Goal: Transaction & Acquisition: Purchase product/service

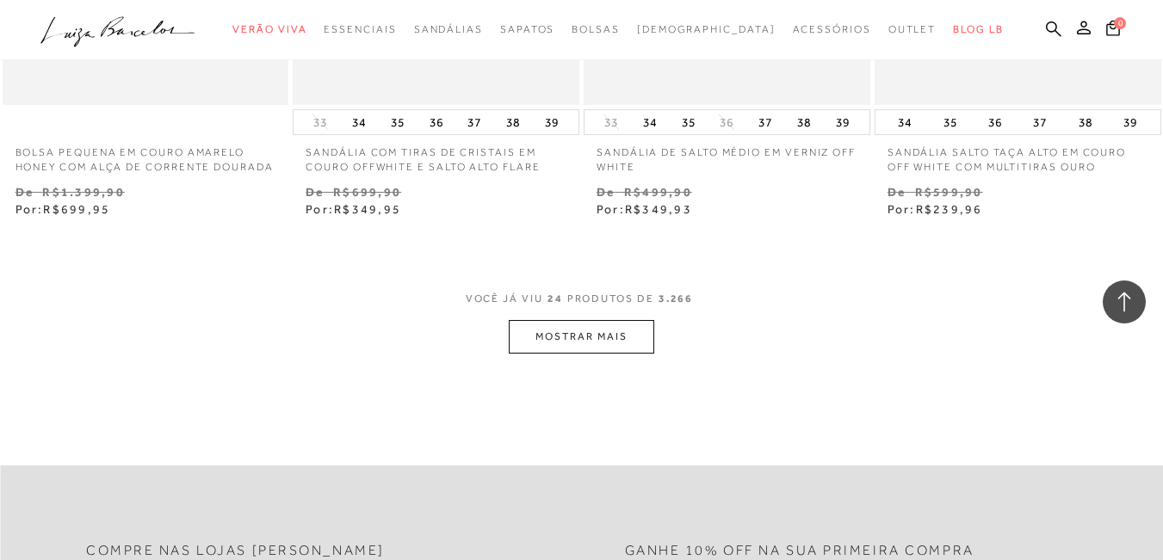
scroll to position [3272, 0]
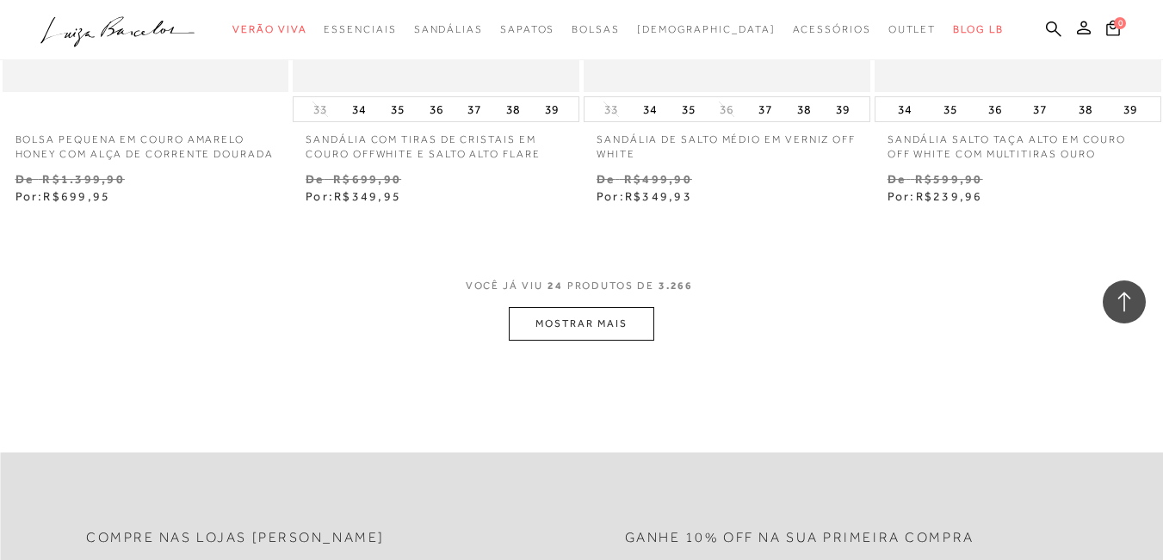
click at [594, 341] on button "MOSTRAR MAIS" at bounding box center [581, 324] width 145 height 34
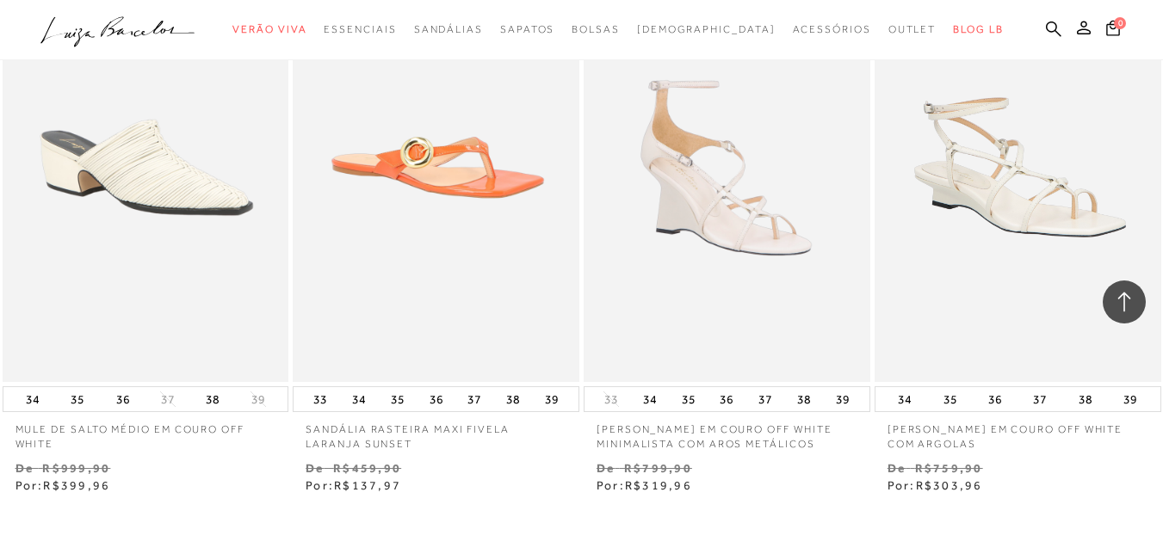
scroll to position [6342, 0]
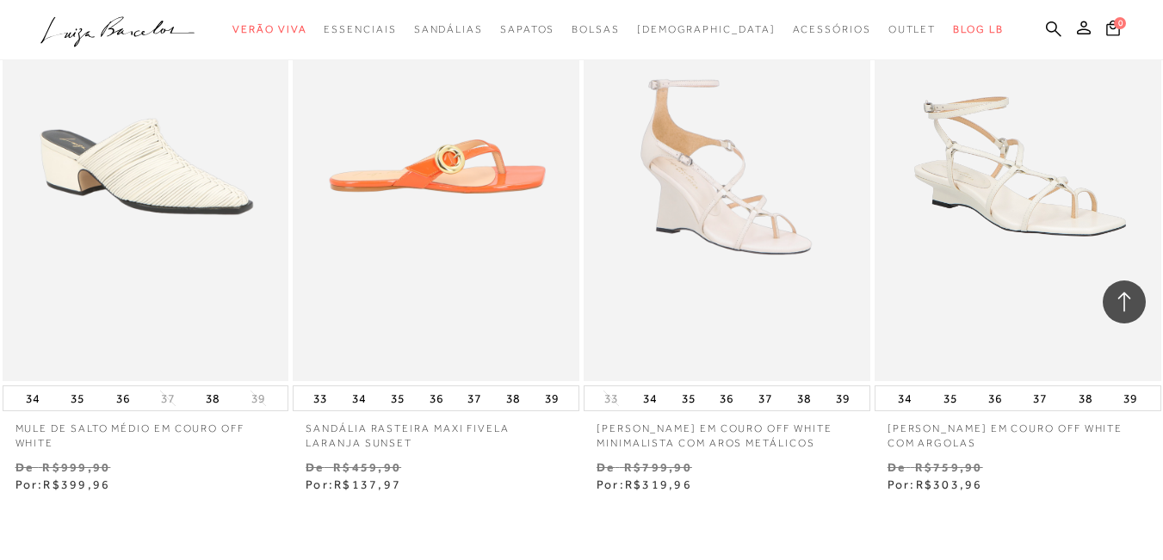
click at [479, 205] on img at bounding box center [436, 167] width 285 height 430
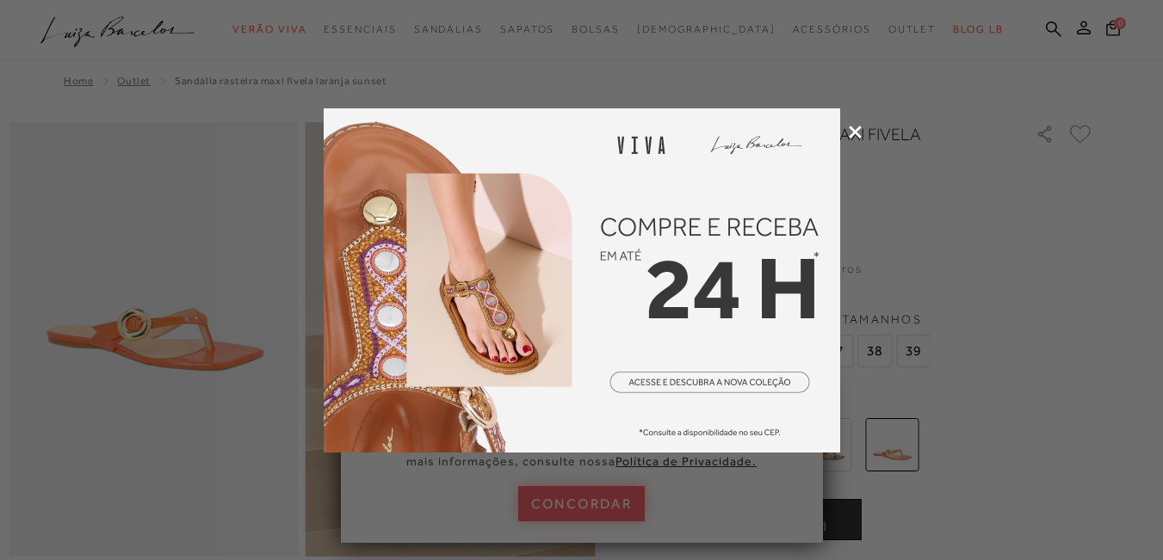
click at [856, 133] on icon at bounding box center [855, 132] width 13 height 13
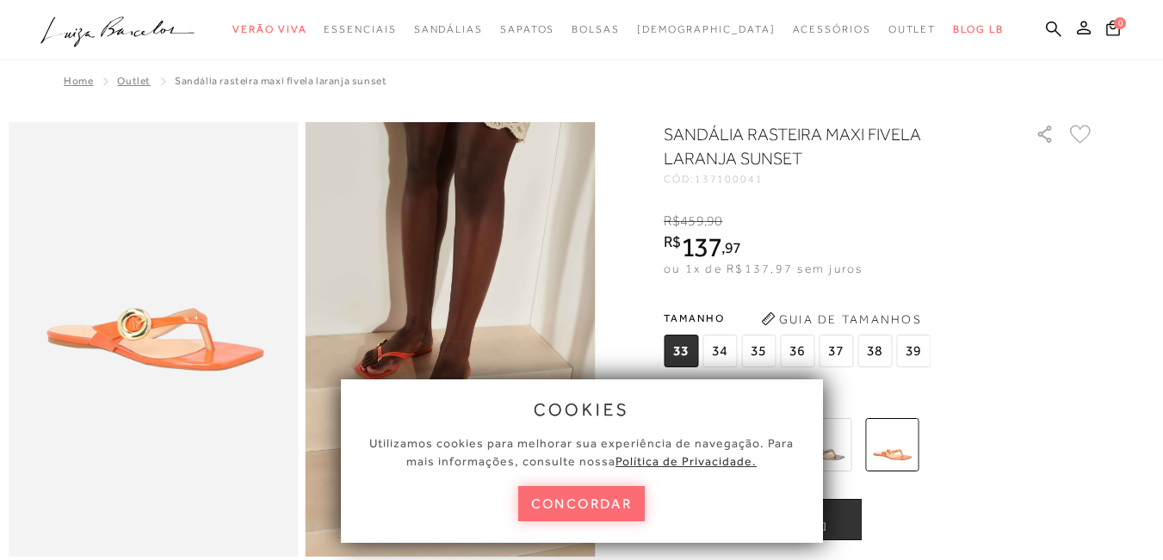
click at [579, 497] on button "concordar" at bounding box center [581, 503] width 127 height 35
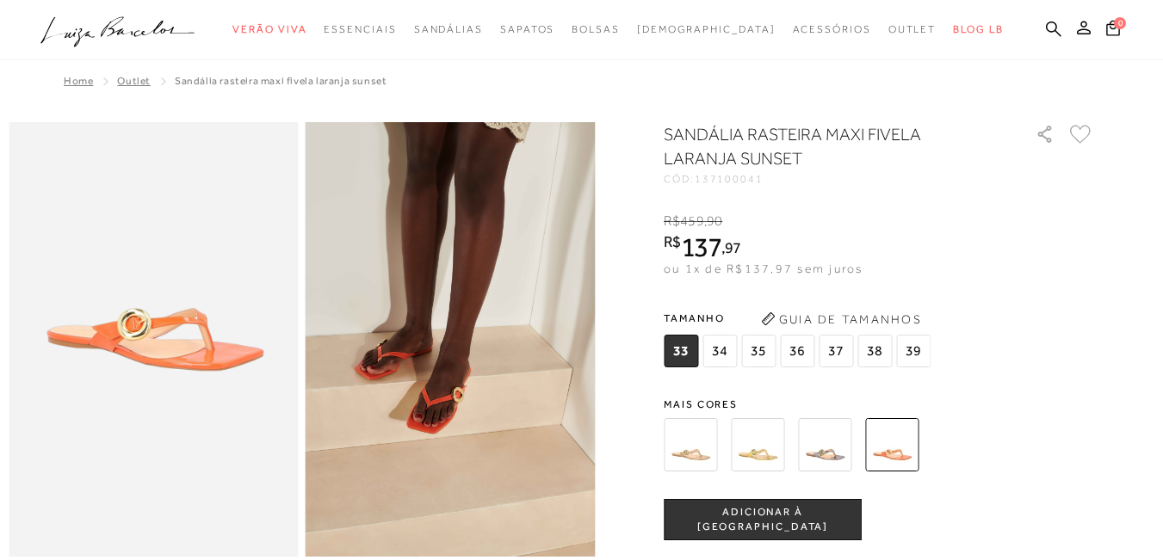
click at [756, 450] on img at bounding box center [757, 444] width 53 height 53
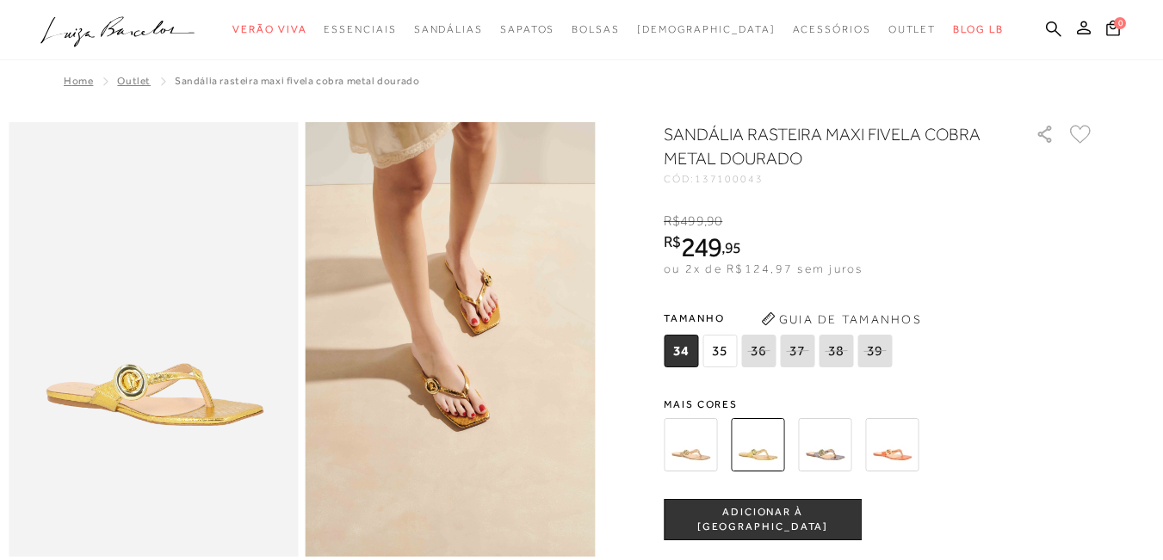
click at [911, 453] on img at bounding box center [891, 444] width 53 height 53
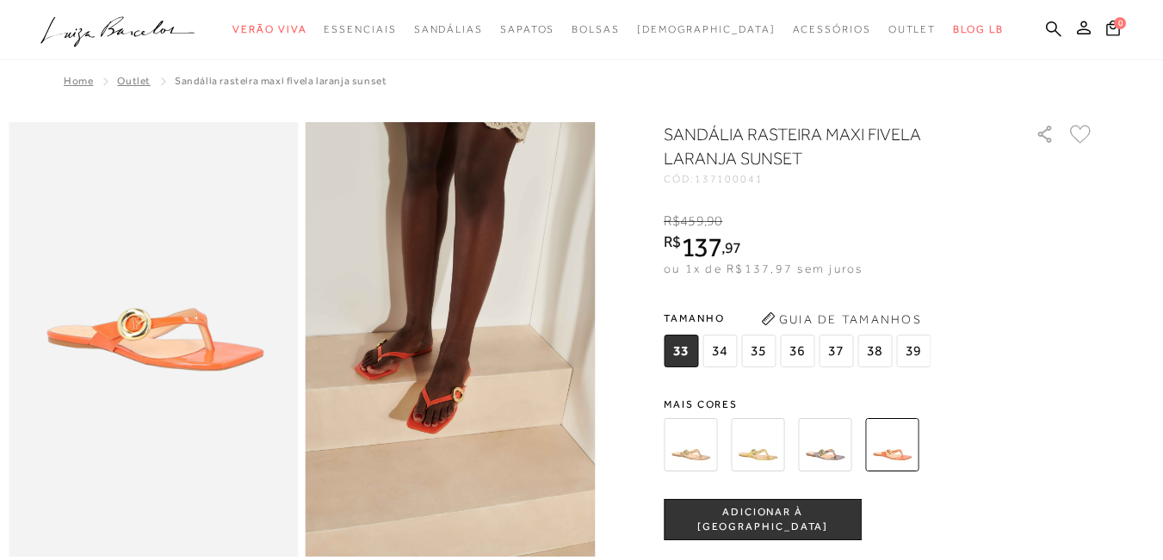
click at [825, 455] on img at bounding box center [824, 444] width 53 height 53
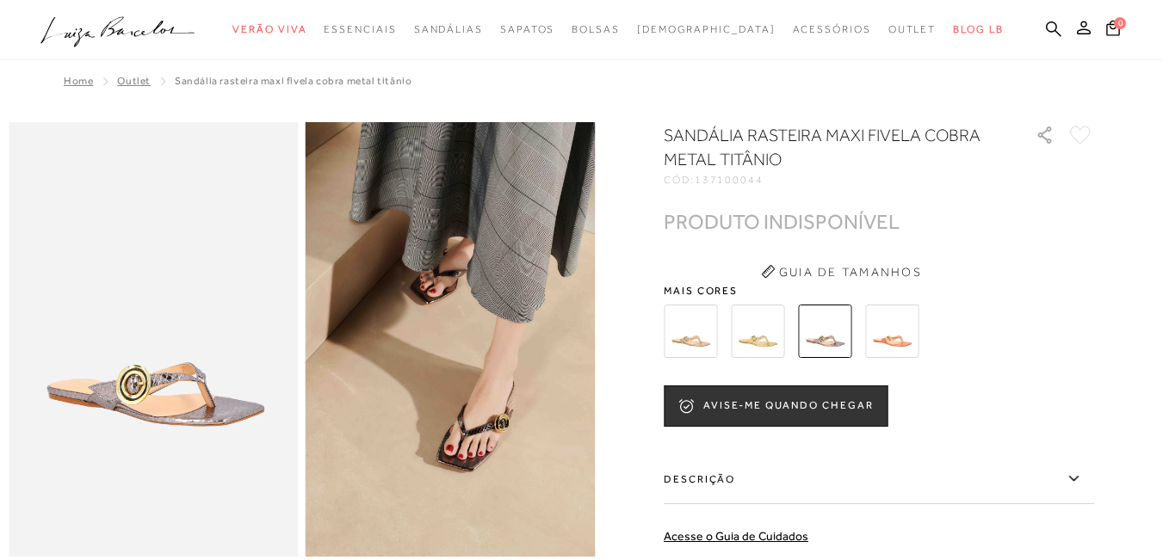
click at [706, 332] on img at bounding box center [690, 331] width 53 height 53
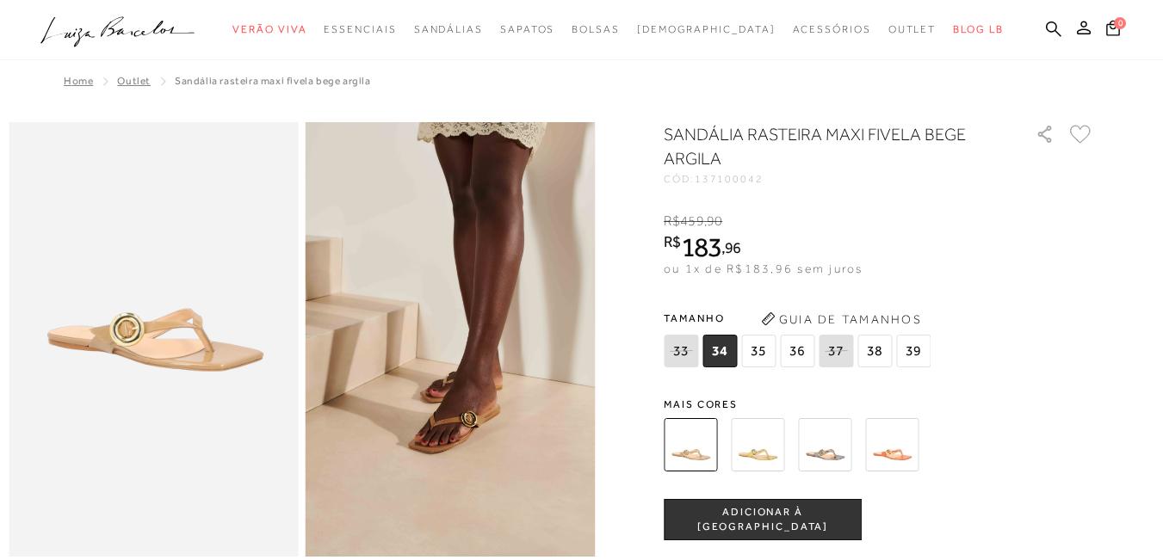
click at [770, 447] on img at bounding box center [757, 444] width 53 height 53
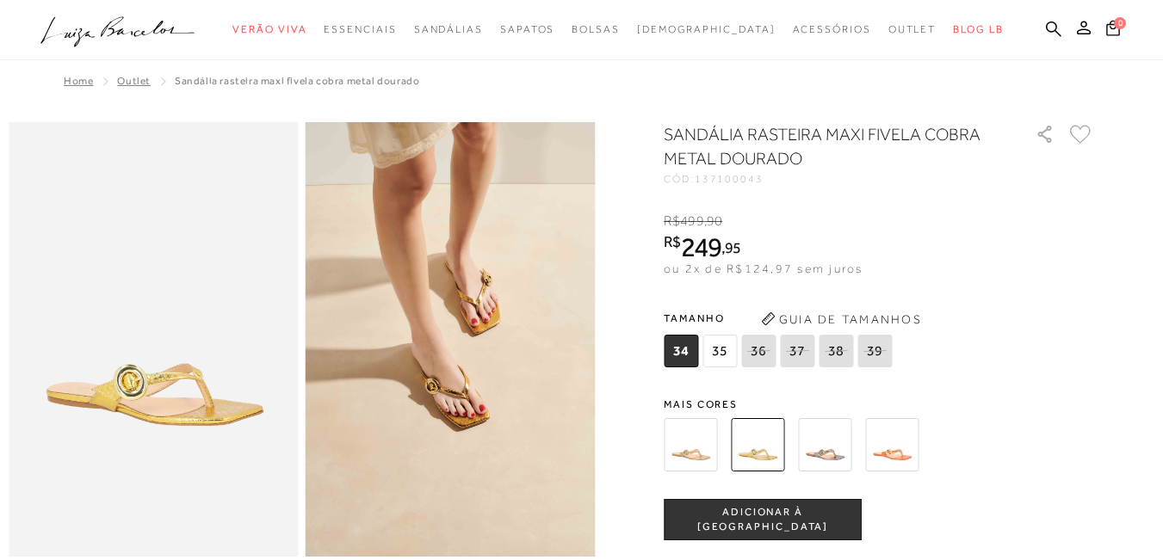
click at [702, 450] on img at bounding box center [690, 444] width 53 height 53
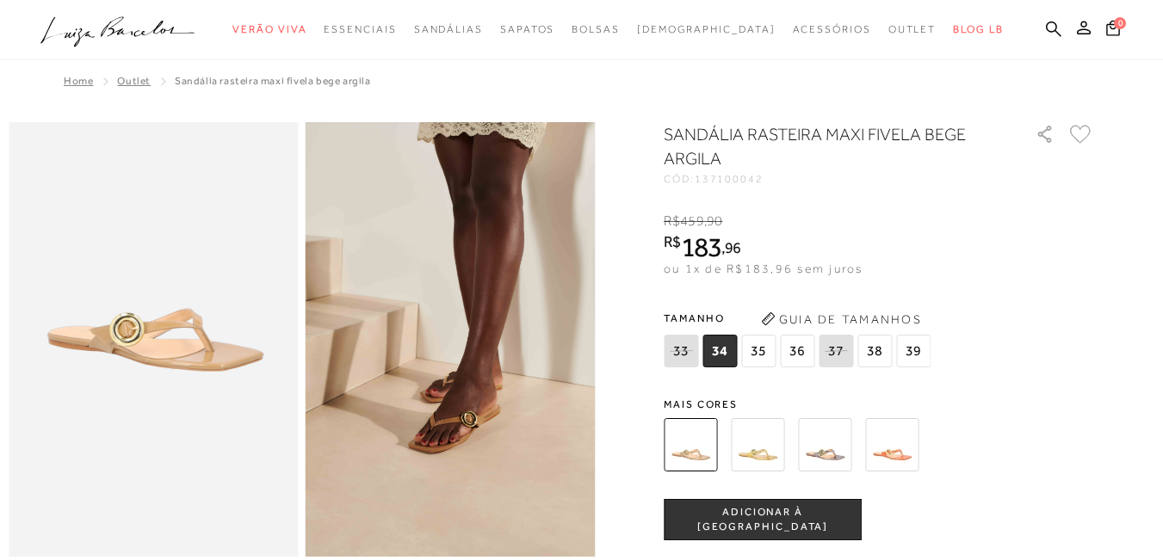
click at [802, 352] on span "36" at bounding box center [797, 351] width 34 height 33
click at [783, 517] on span "ADICIONAR À [GEOGRAPHIC_DATA]" at bounding box center [763, 520] width 196 height 30
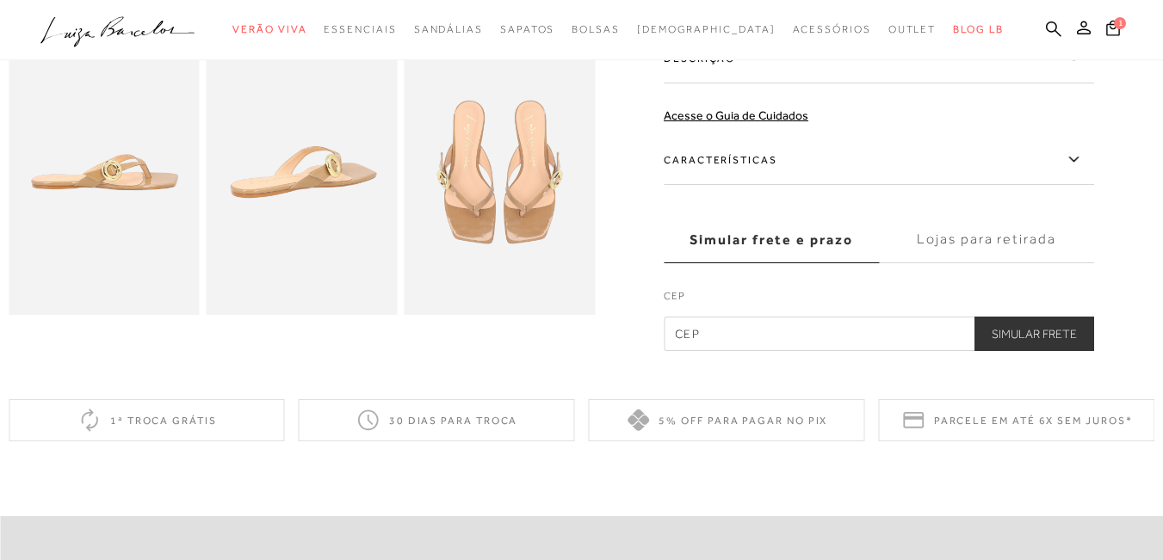
scroll to position [517, 0]
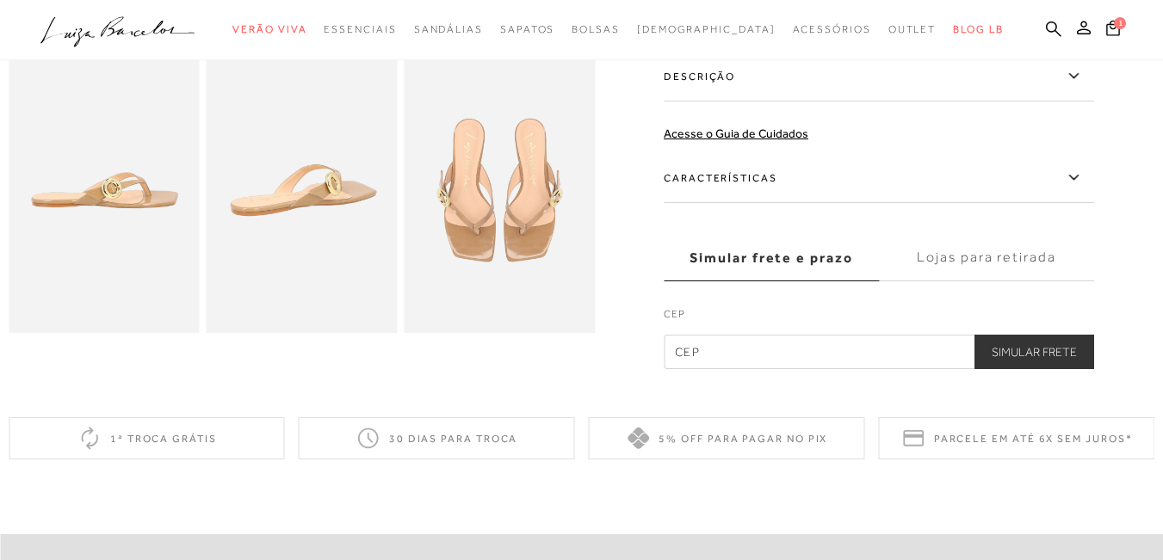
click at [698, 349] on input "text" at bounding box center [879, 352] width 430 height 34
type input "39703-000"
click at [1019, 354] on button "Simular Frete" at bounding box center [1035, 352] width 120 height 34
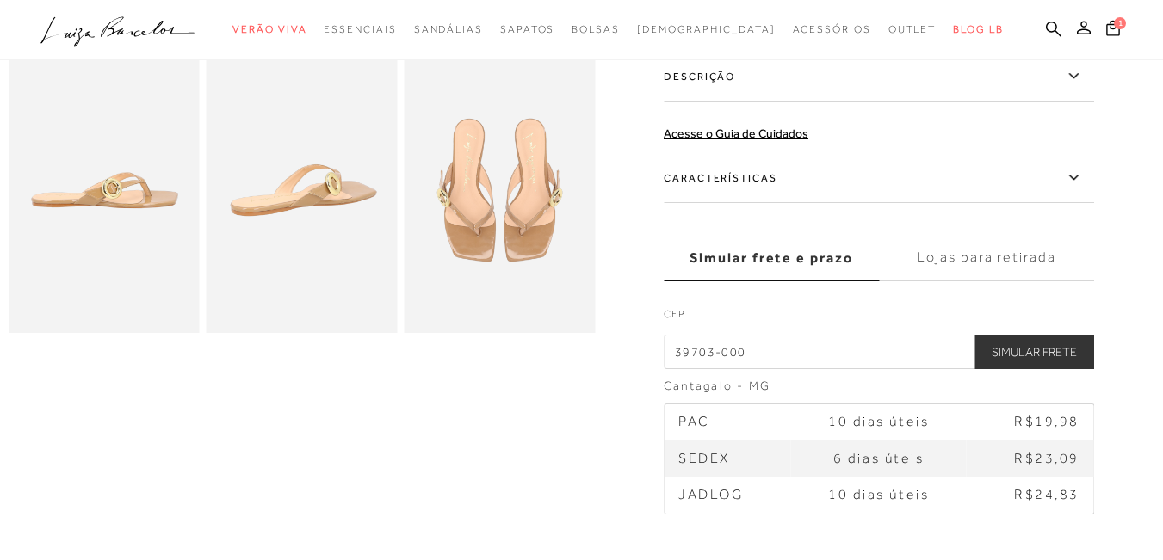
click at [699, 443] on td "SEDEX" at bounding box center [728, 459] width 127 height 36
click at [1048, 424] on span "R$19,98" at bounding box center [1046, 421] width 65 height 15
click at [1039, 351] on button "Simular Frete" at bounding box center [1035, 352] width 120 height 34
click at [833, 424] on td "10 dias úteis" at bounding box center [879, 423] width 176 height 36
click at [857, 424] on span "10 dias úteis" at bounding box center [878, 421] width 101 height 15
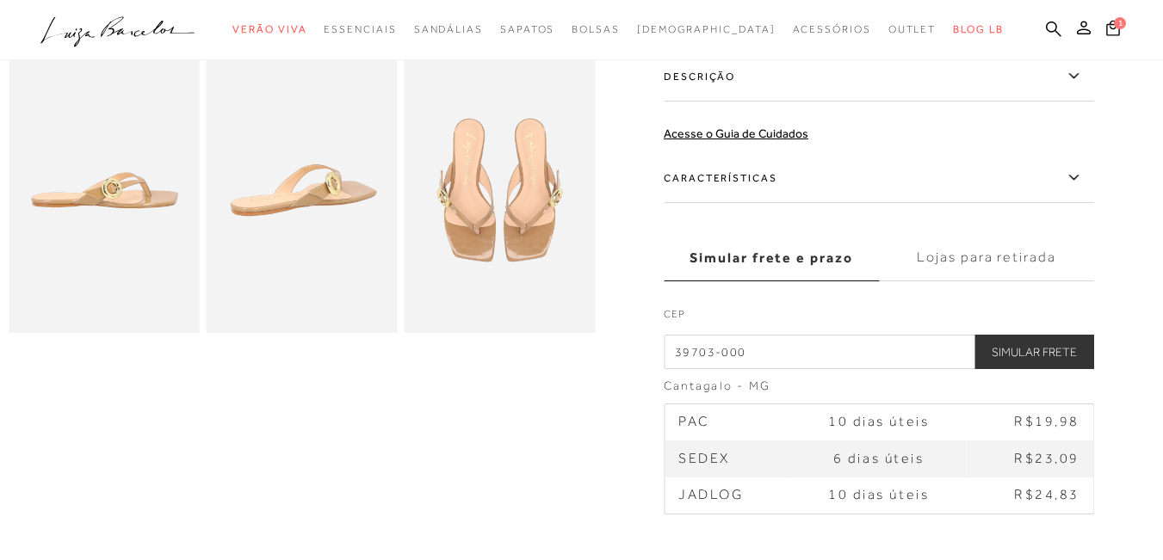
click at [839, 498] on span "10 dias úteis" at bounding box center [878, 494] width 101 height 15
click at [864, 418] on span "10 dias úteis" at bounding box center [878, 421] width 101 height 15
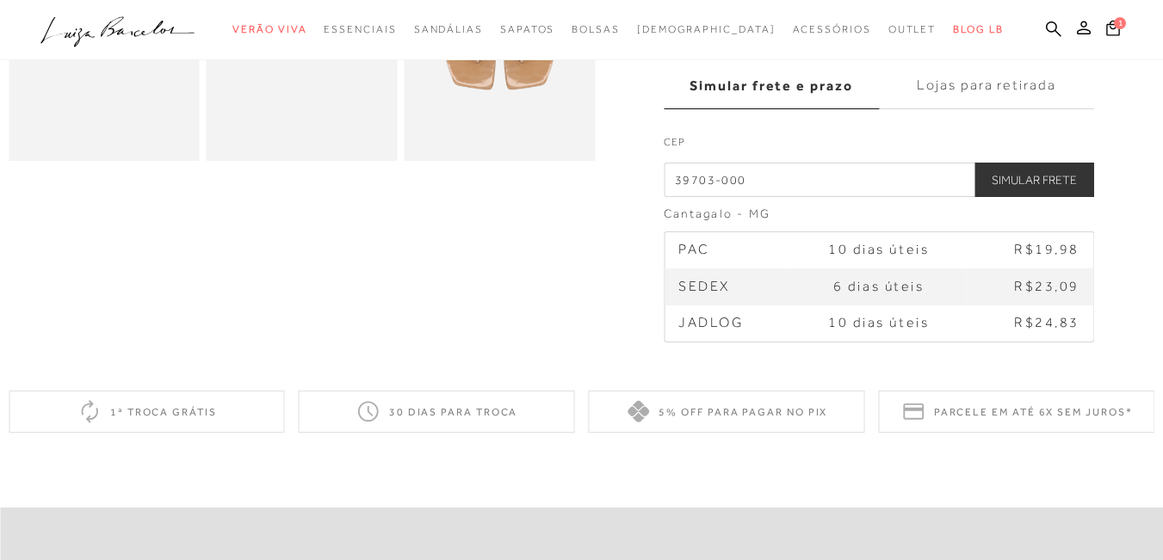
scroll to position [775, 0]
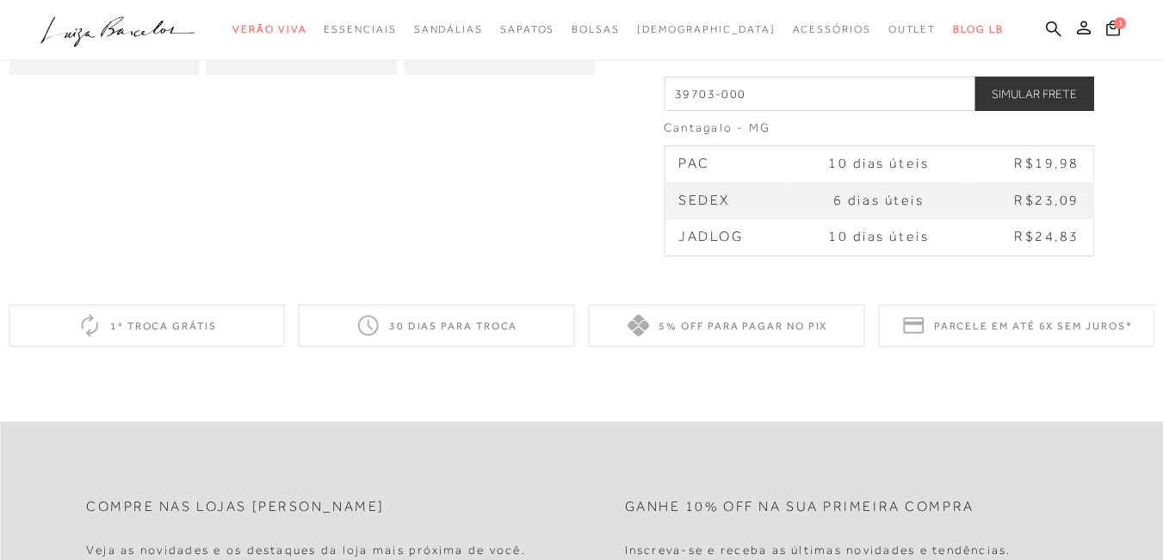
click at [655, 326] on div "5% off para pagar no PIX" at bounding box center [727, 326] width 276 height 42
click at [1006, 90] on button "Simular Frete" at bounding box center [1035, 94] width 120 height 34
click at [804, 158] on td "10 dias úteis" at bounding box center [879, 164] width 176 height 36
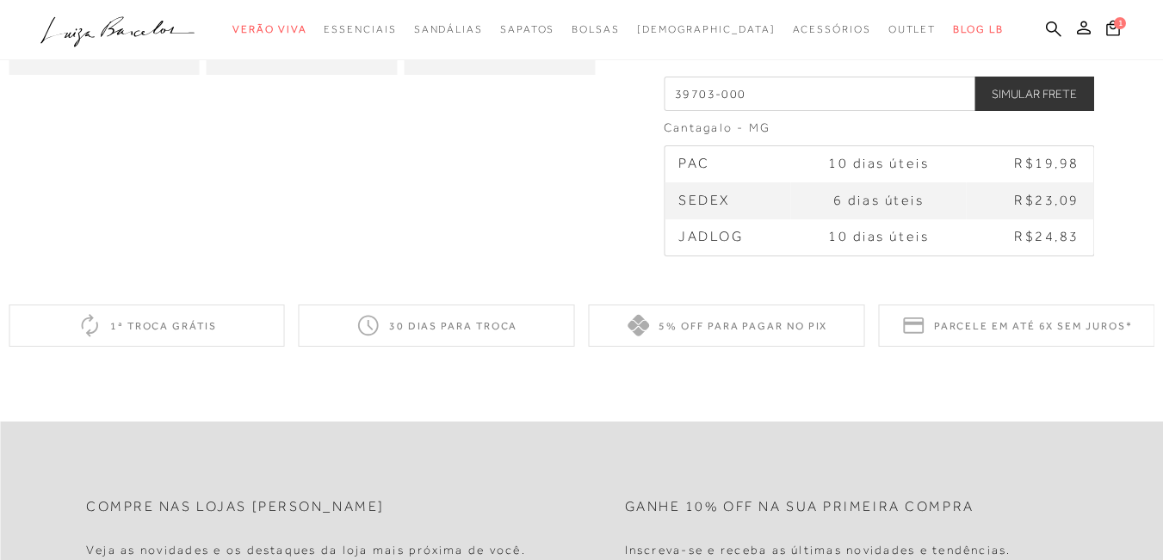
click at [832, 242] on td "10 dias úteis" at bounding box center [879, 238] width 176 height 36
click at [874, 166] on span "10 dias úteis" at bounding box center [878, 163] width 101 height 15
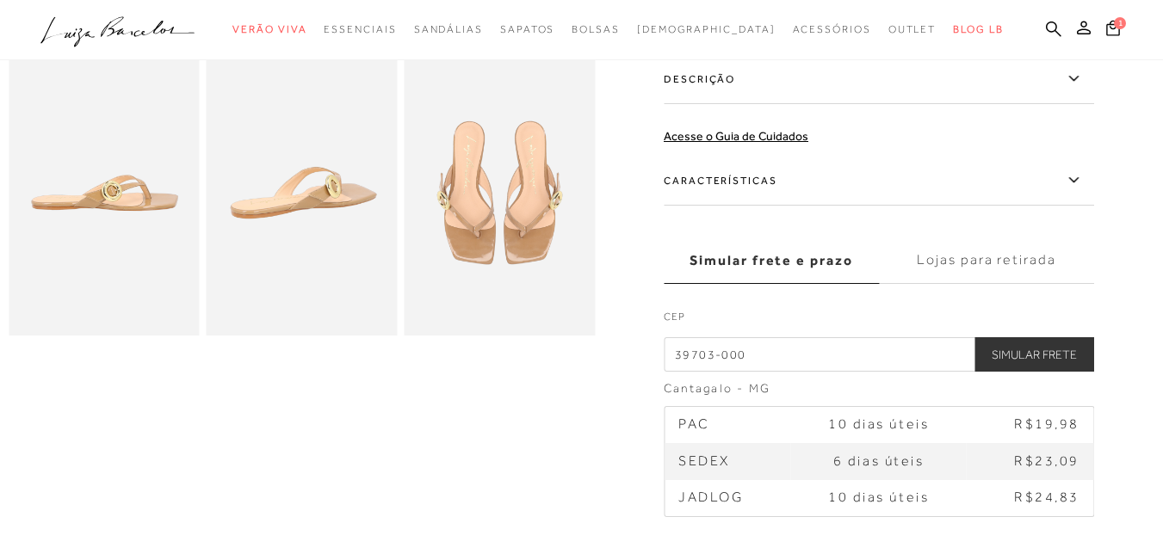
scroll to position [502, 0]
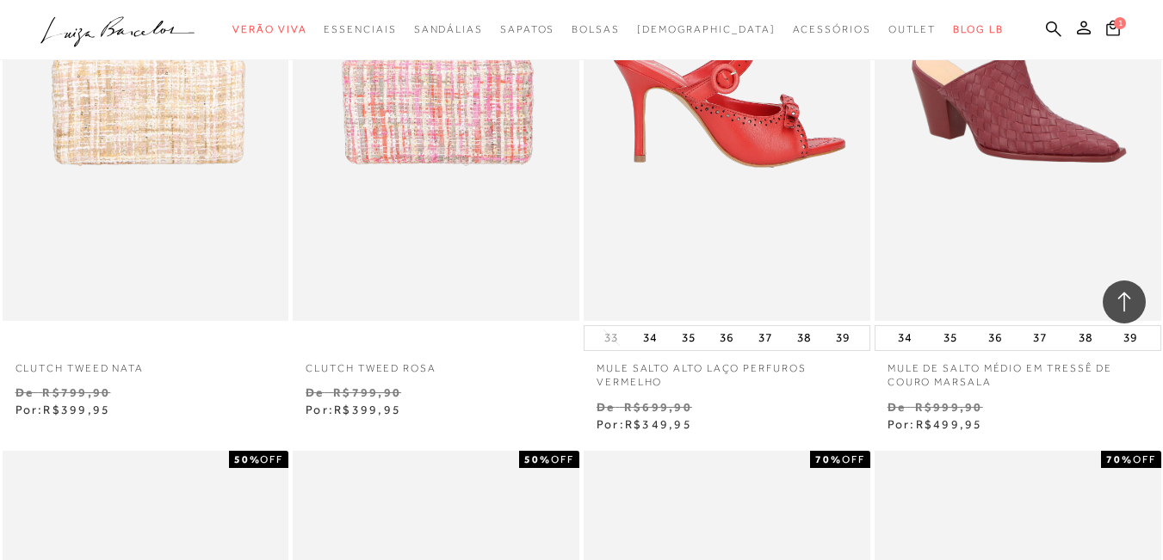
scroll to position [4133, 0]
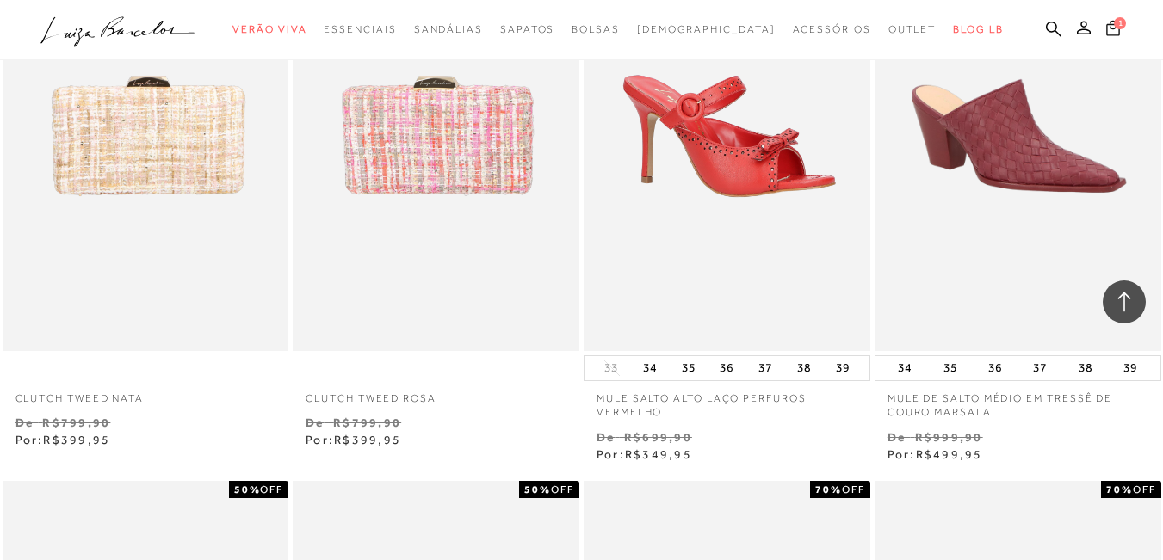
click at [1106, 31] on icon at bounding box center [1113, 28] width 14 height 16
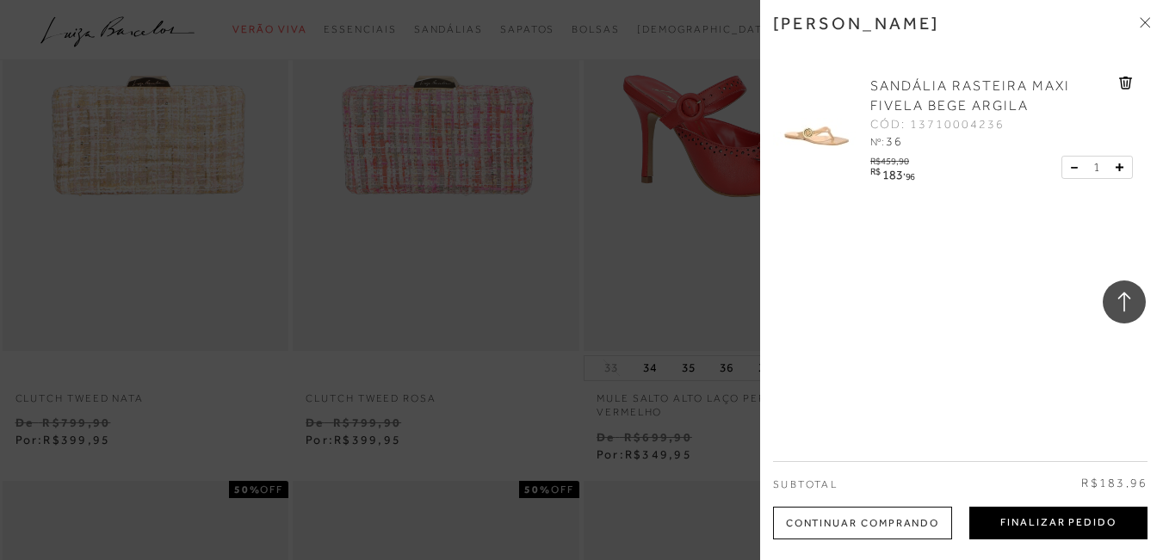
click at [1065, 517] on button "Finalizar Pedido" at bounding box center [1058, 523] width 178 height 33
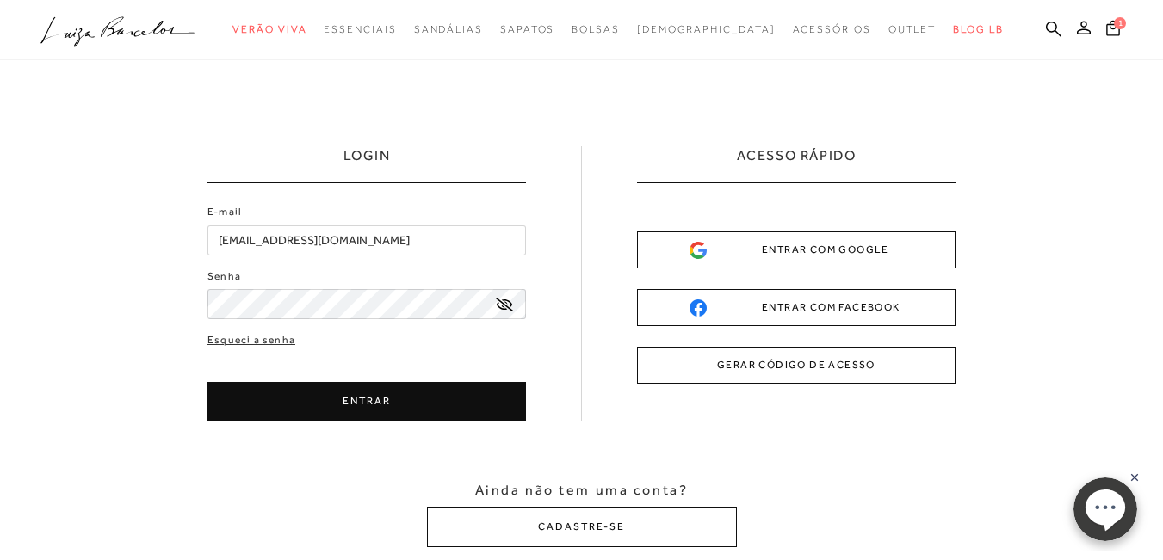
click at [380, 397] on button "ENTRAR" at bounding box center [366, 401] width 319 height 39
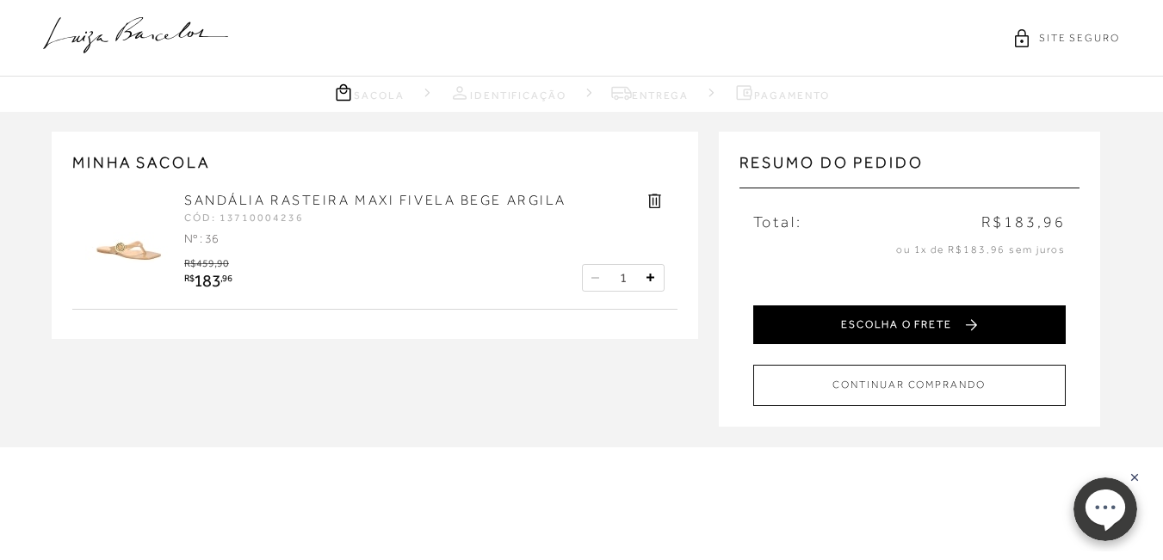
click at [898, 321] on button "ESCOLHA O FRETE" at bounding box center [909, 325] width 313 height 39
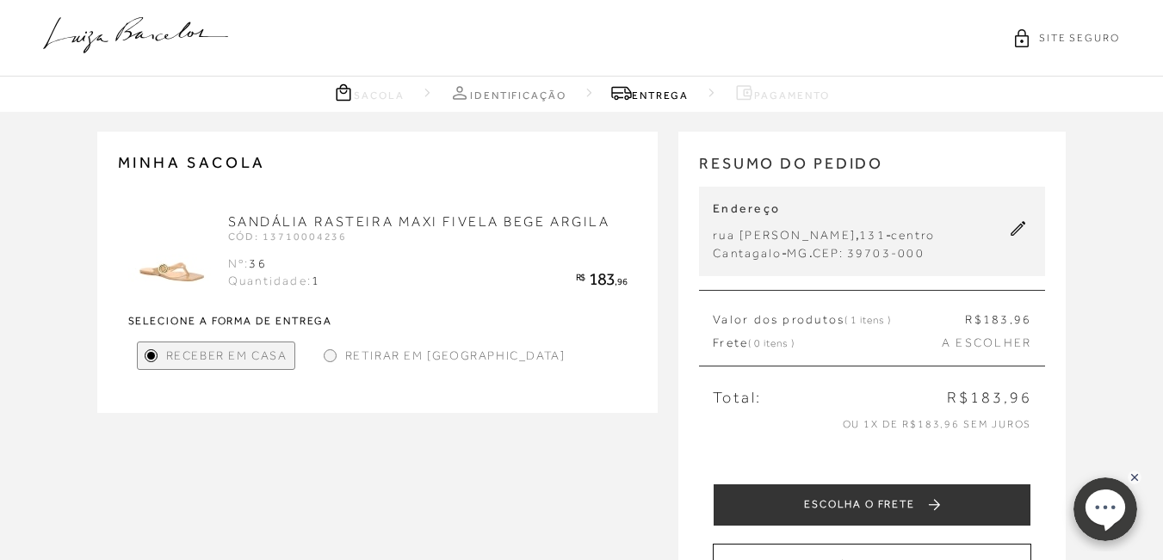
scroll to position [86, 0]
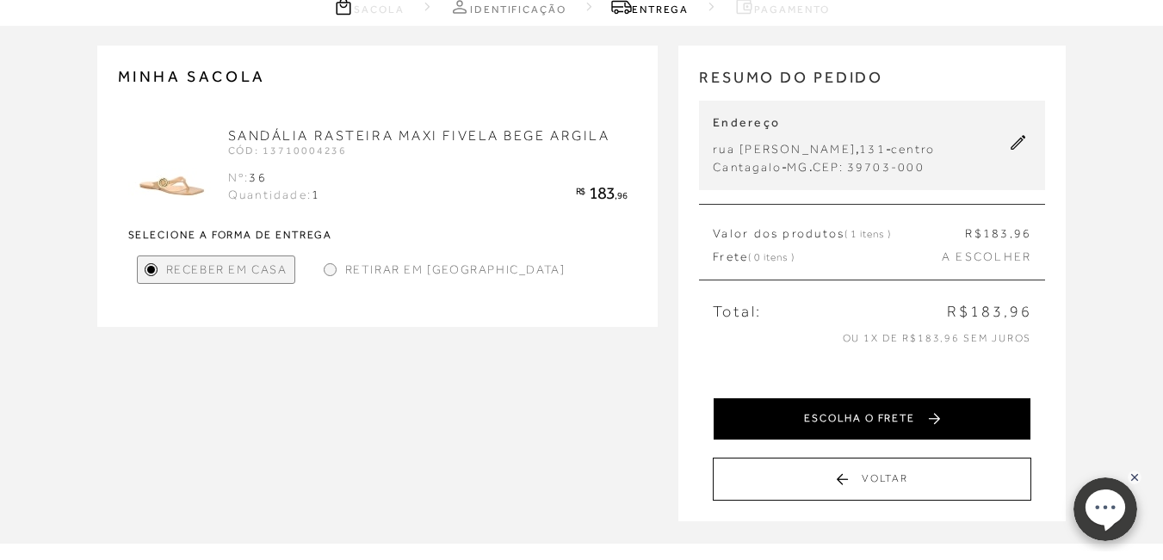
click at [888, 424] on button "ESCOLHA O FRETE" at bounding box center [872, 419] width 319 height 43
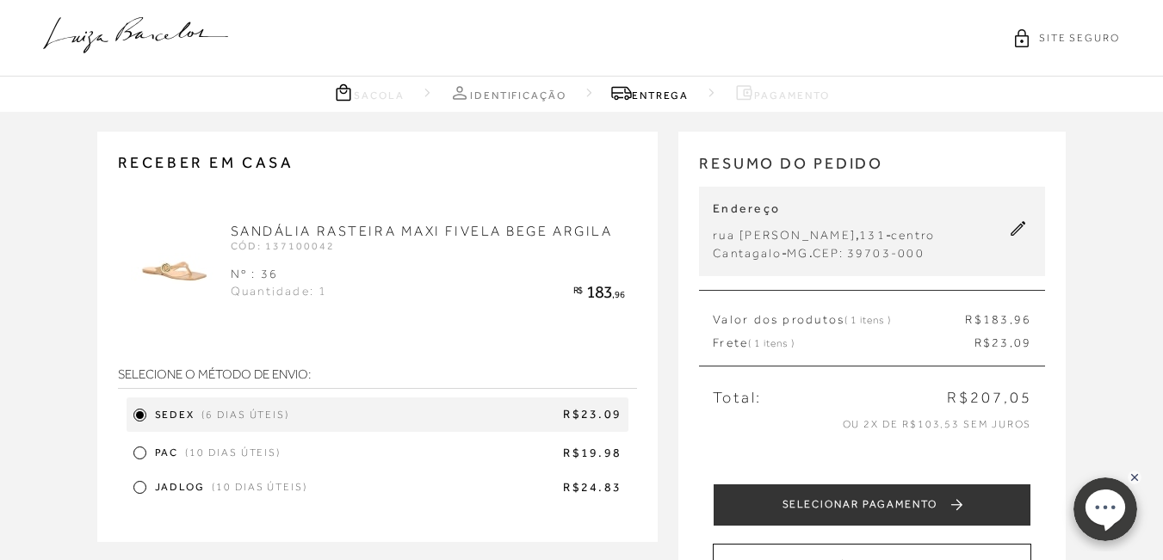
click at [139, 455] on div at bounding box center [140, 453] width 8 height 8
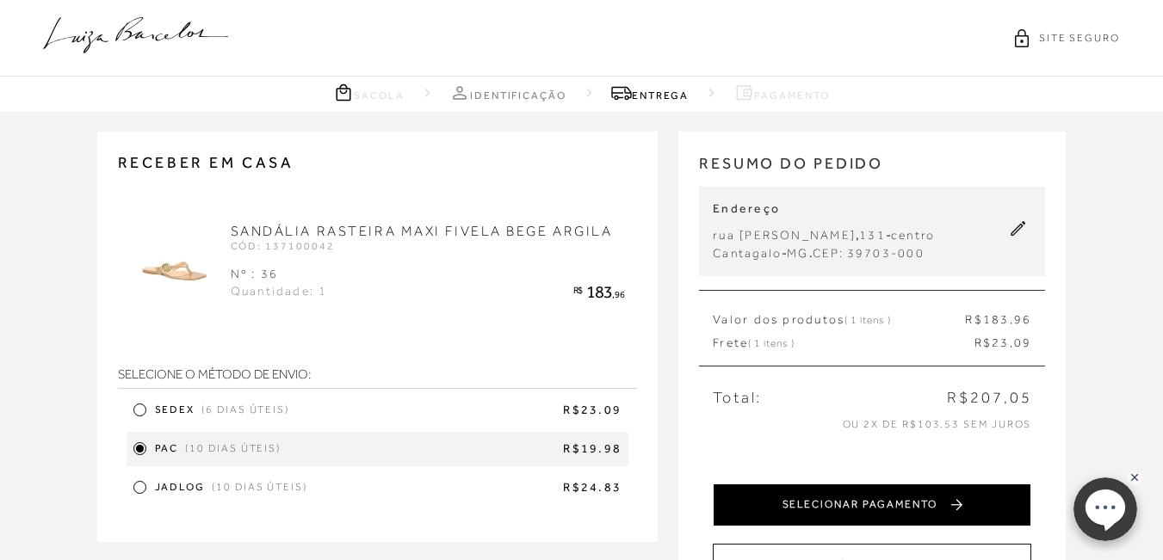
click at [901, 504] on button "SELECIONAR PAGAMENTO" at bounding box center [872, 505] width 319 height 43
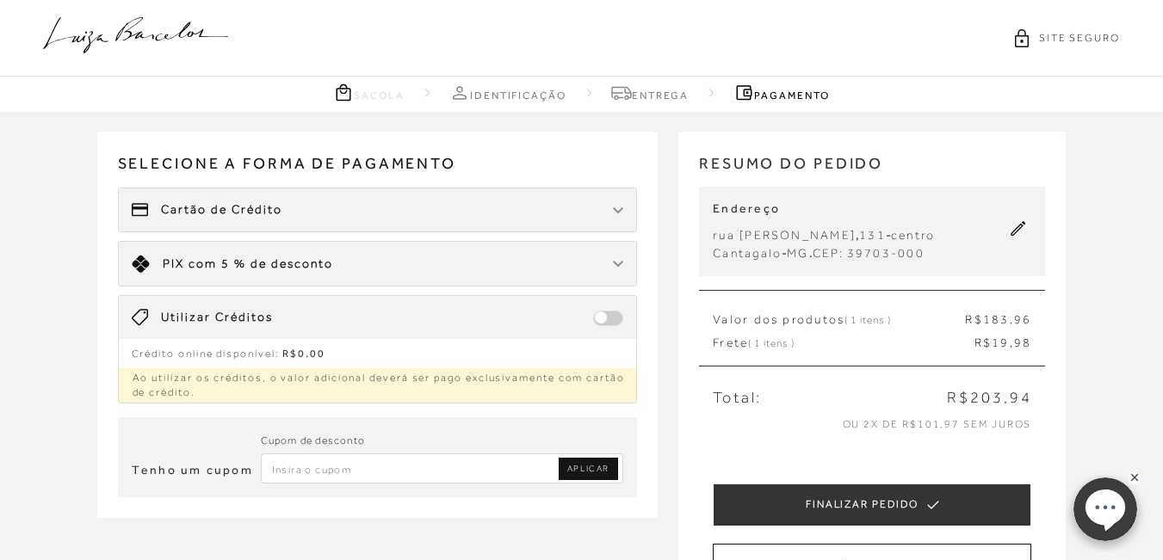
click at [170, 263] on span "PIX" at bounding box center [174, 264] width 22 height 14
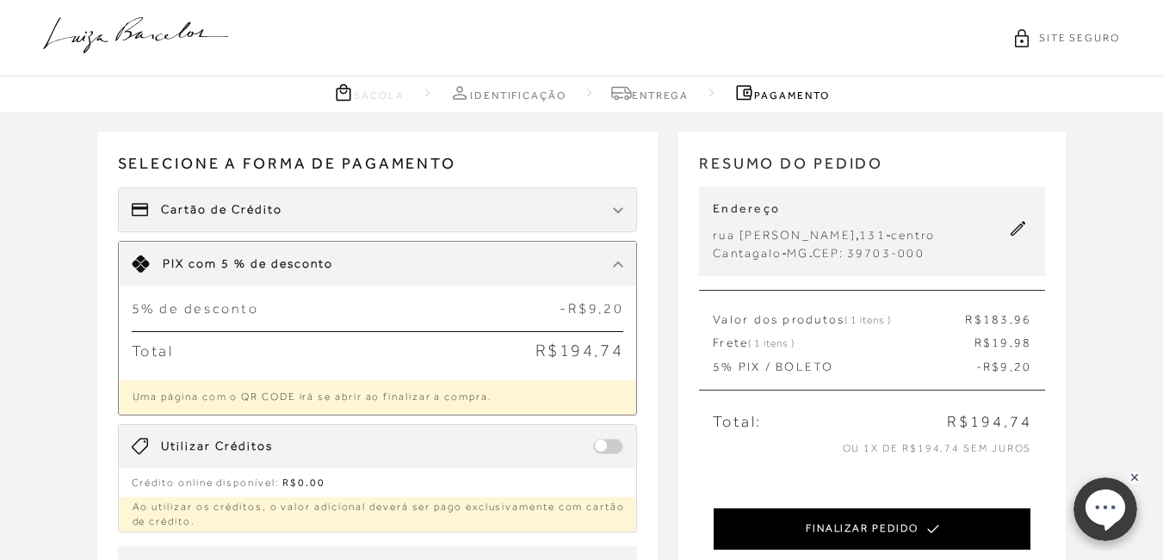
click at [886, 533] on button "FINALIZAR PEDIDO" at bounding box center [872, 529] width 319 height 43
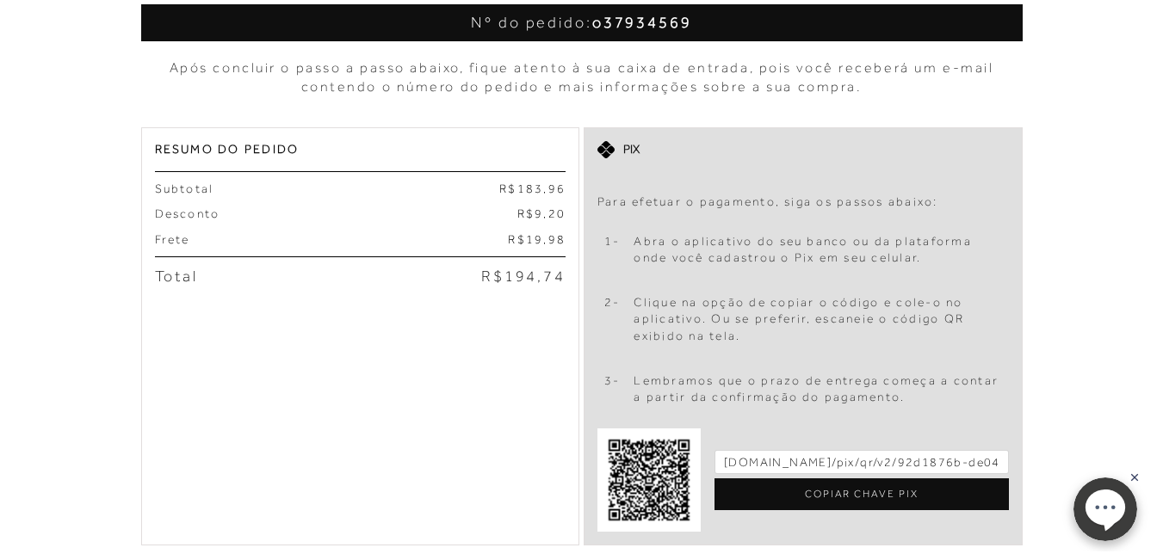
scroll to position [344, 0]
